Goal: Task Accomplishment & Management: Manage account settings

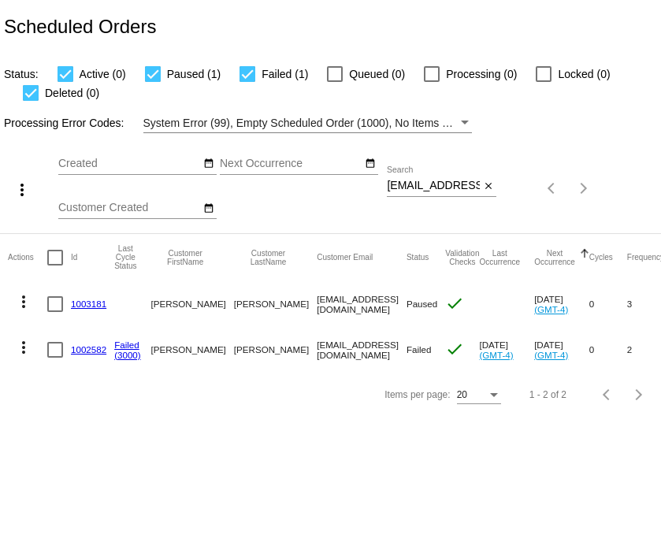
click at [409, 192] on input "[EMAIL_ADDRESS][DOMAIN_NAME]" at bounding box center [433, 186] width 93 height 13
paste input "[EMAIL_ADDRESS]"
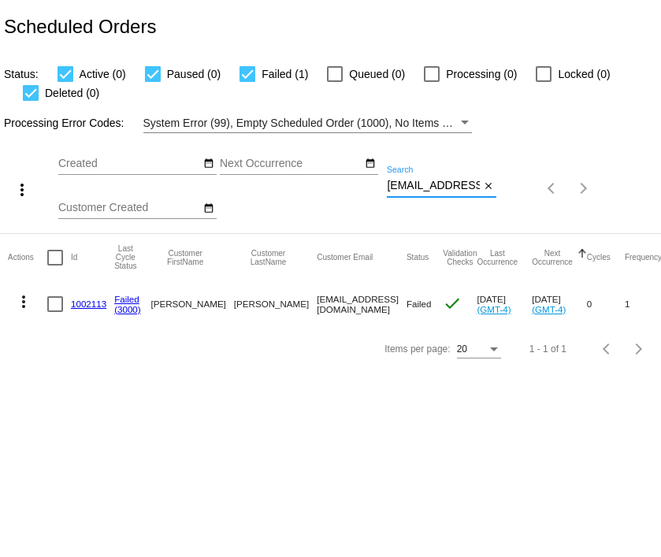
click at [444, 186] on input "[EMAIL_ADDRESS][DOMAIN_NAME]" at bounding box center [433, 186] width 93 height 13
paste input "only1sol2000"
type input "[EMAIL_ADDRESS][DOMAIN_NAME]"
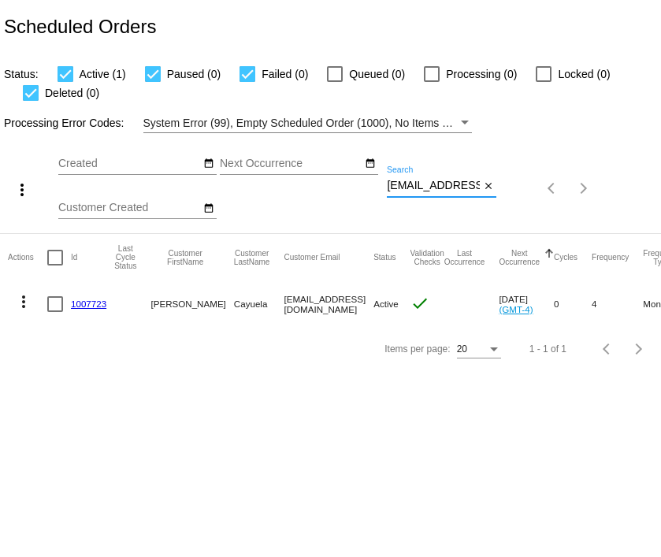
click at [22, 302] on mat-icon "more_vert" at bounding box center [23, 301] width 19 height 19
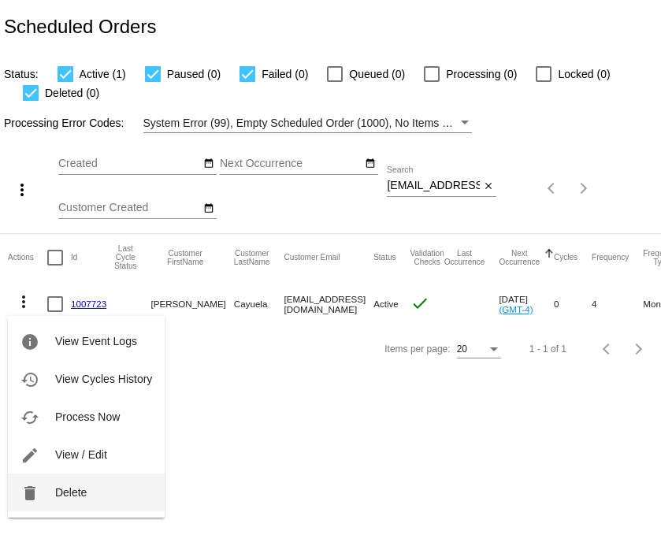
click at [65, 496] on span "Delete" at bounding box center [71, 492] width 32 height 13
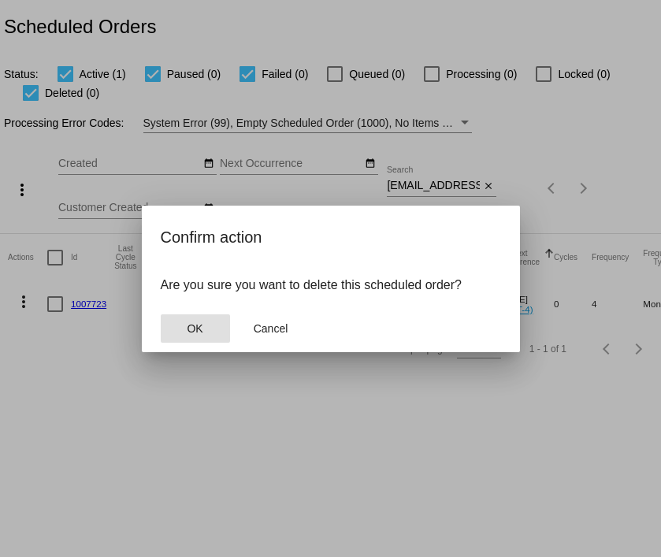
click at [181, 328] on button "OK" at bounding box center [195, 328] width 69 height 28
